Goal: Find specific page/section: Find specific page/section

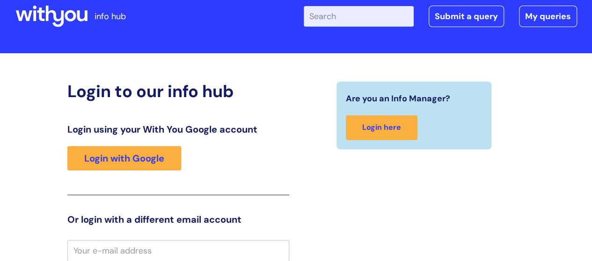
scroll to position [21, 0]
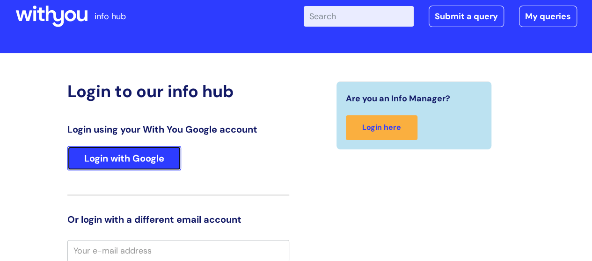
click at [146, 155] on link "Login with Google" at bounding box center [124, 158] width 114 height 24
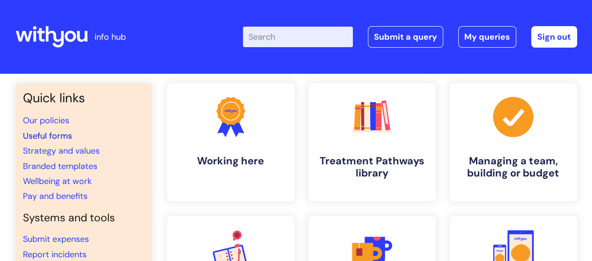
click at [62, 137] on link "Useful forms" at bounding box center [47, 135] width 49 height 11
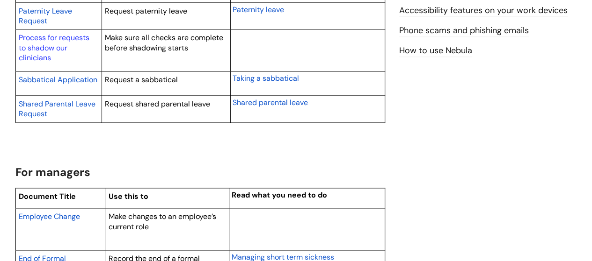
scroll to position [655, 0]
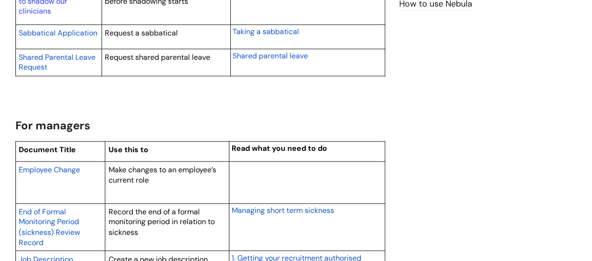
click at [68, 166] on span "Employee Change" at bounding box center [49, 170] width 61 height 10
